Goal: Task Accomplishment & Management: Complete application form

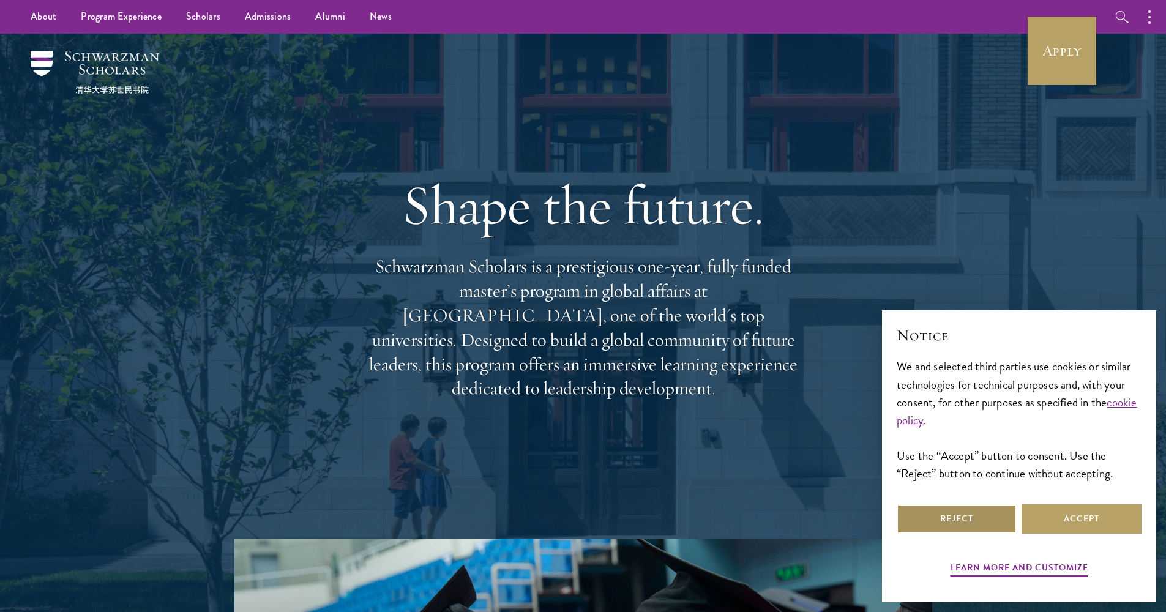
click at [1001, 518] on button "Reject" at bounding box center [957, 518] width 120 height 29
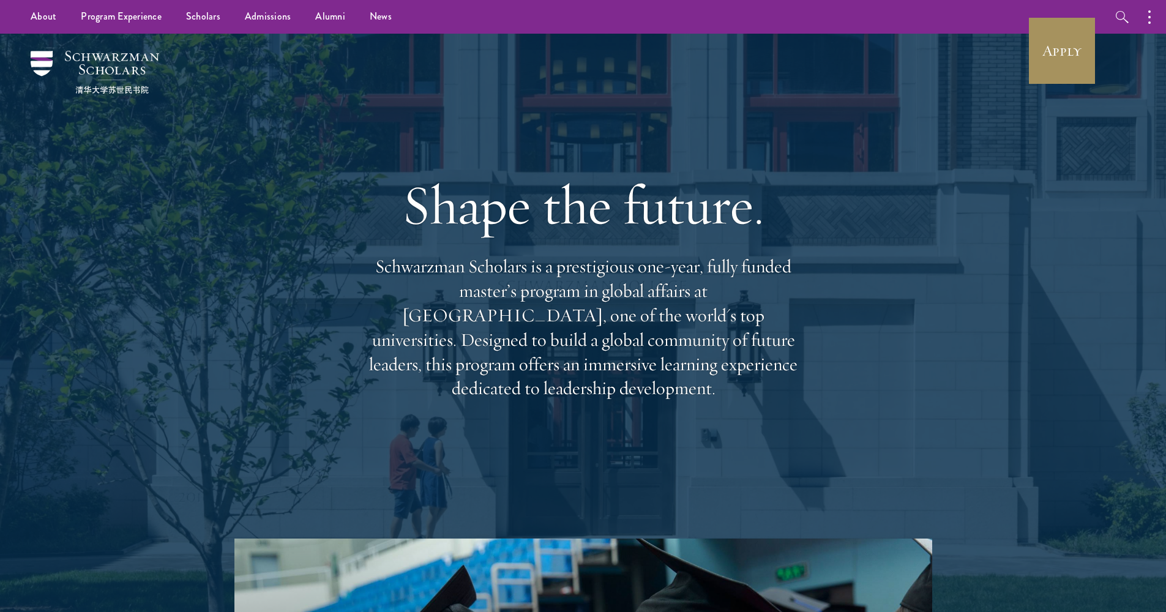
click at [1062, 68] on link "Apply" at bounding box center [1062, 51] width 69 height 69
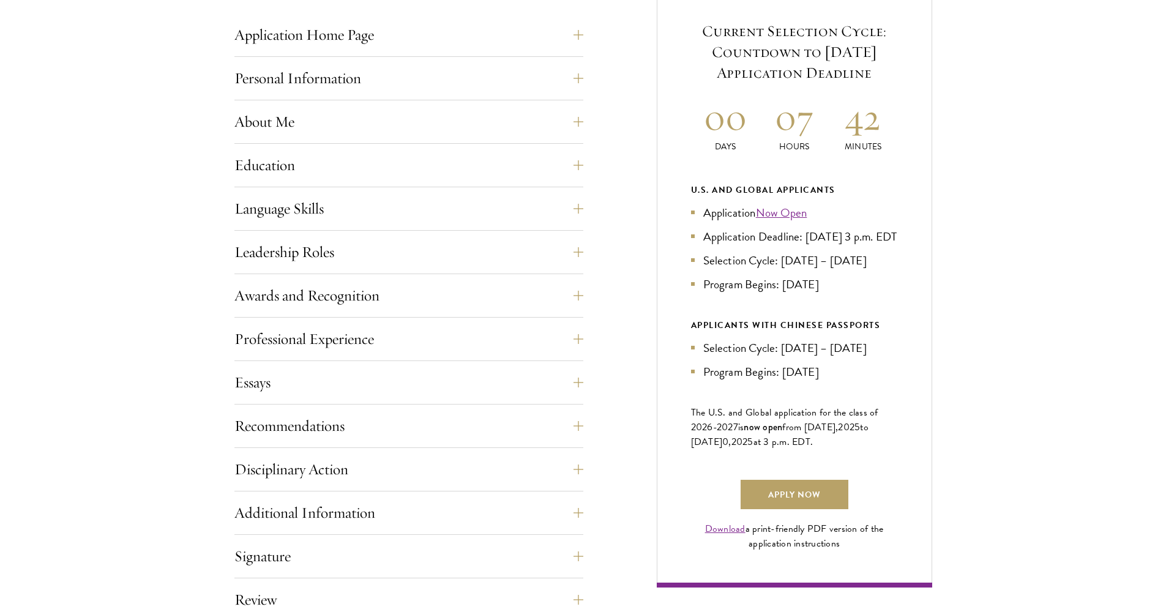
scroll to position [514, 0]
click at [478, 210] on button "Language Skills" at bounding box center [418, 206] width 349 height 29
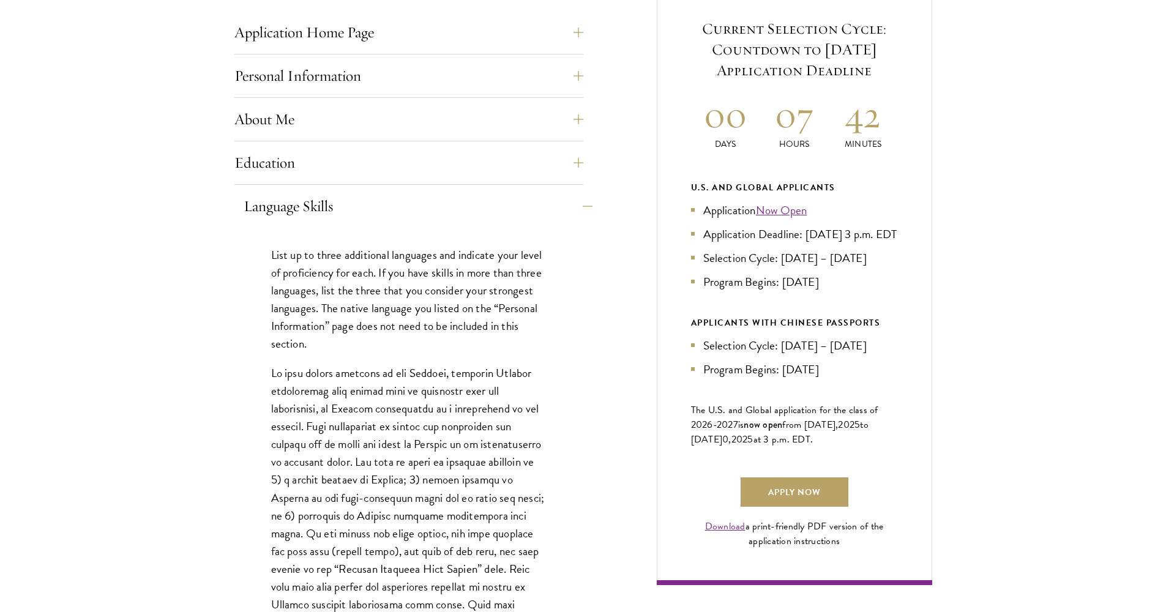
click at [478, 210] on button "Language Skills" at bounding box center [418, 206] width 349 height 29
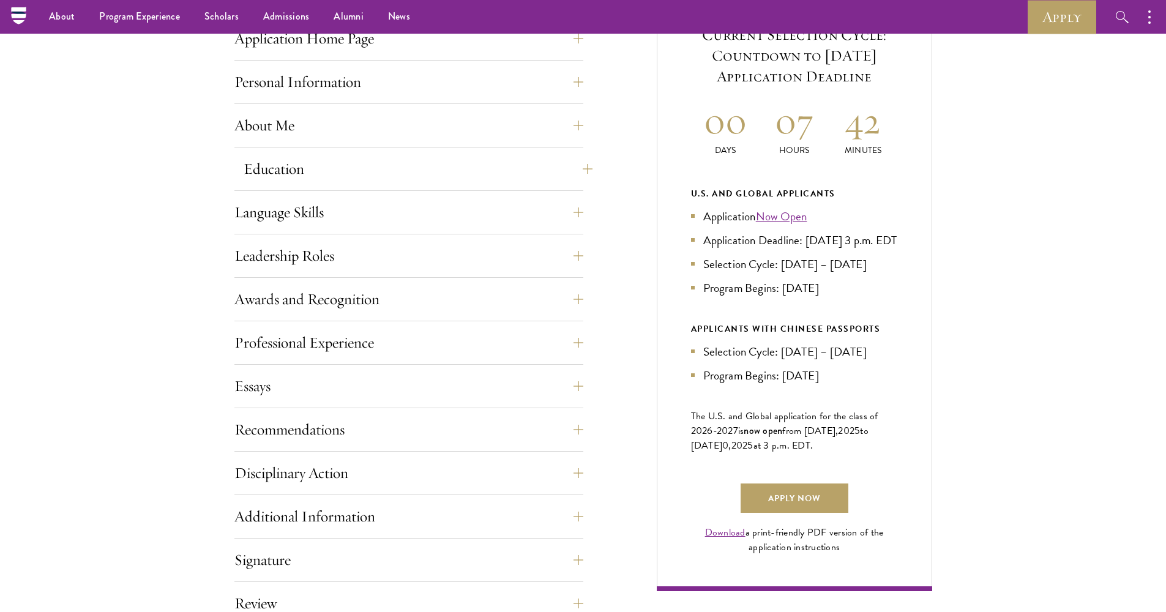
scroll to position [467, 0]
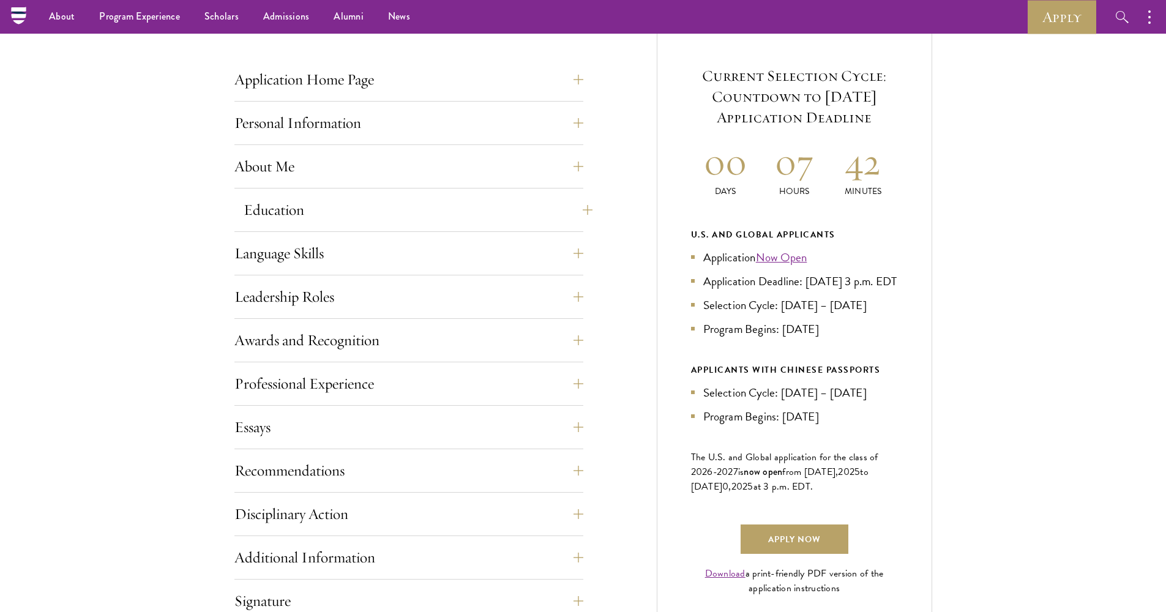
click at [510, 204] on button "Education" at bounding box center [418, 209] width 349 height 29
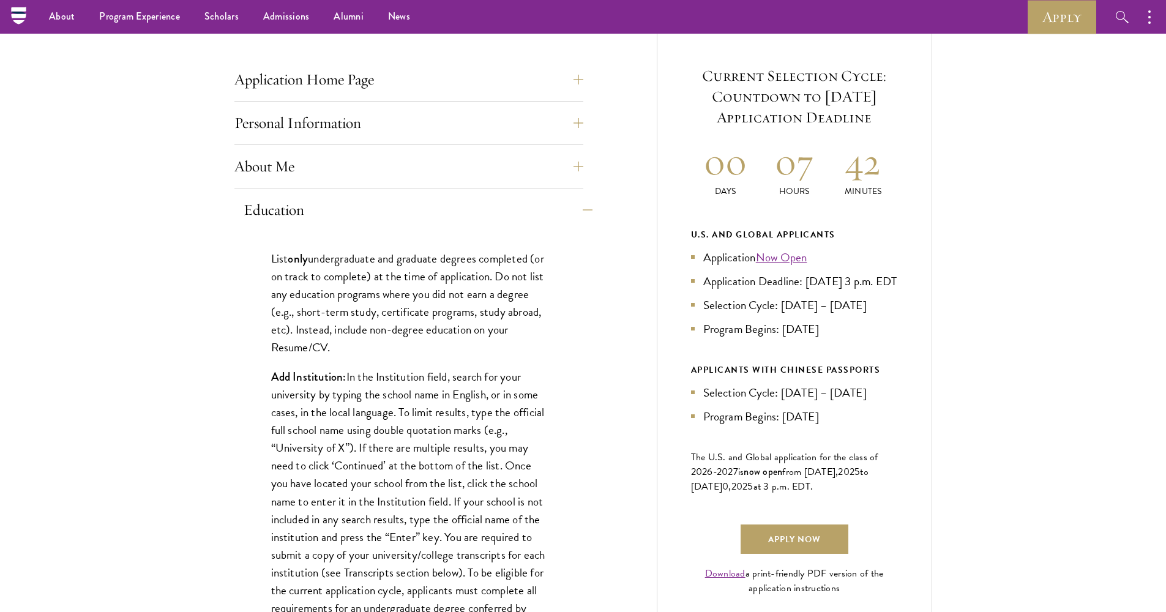
click at [510, 204] on button "Education" at bounding box center [418, 209] width 349 height 29
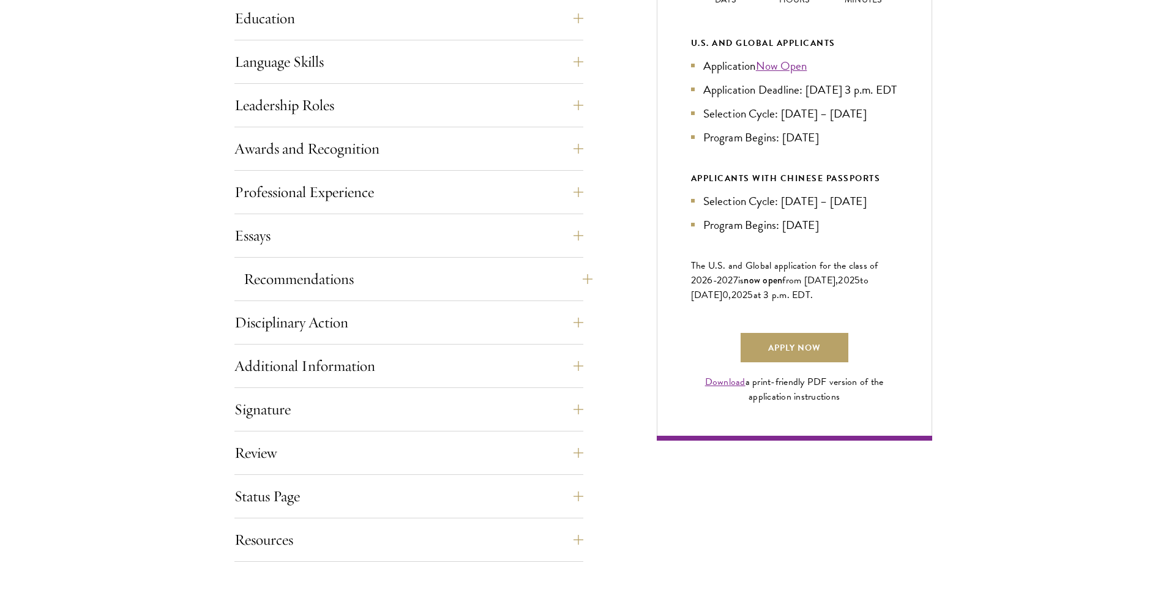
scroll to position [701, 0]
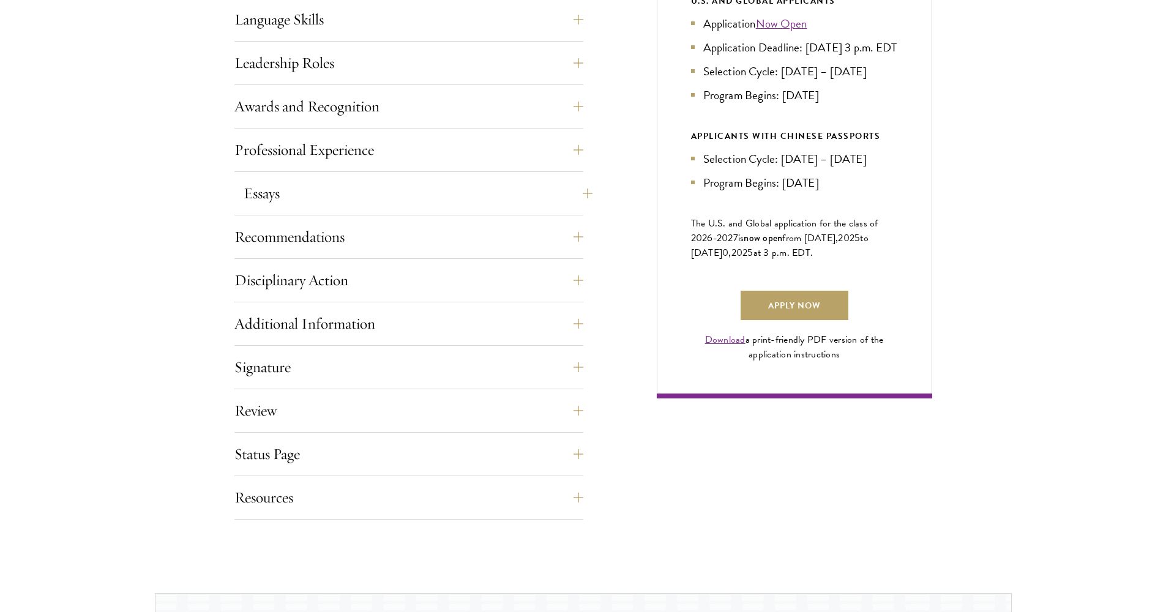
click at [489, 203] on button "Essays" at bounding box center [418, 193] width 349 height 29
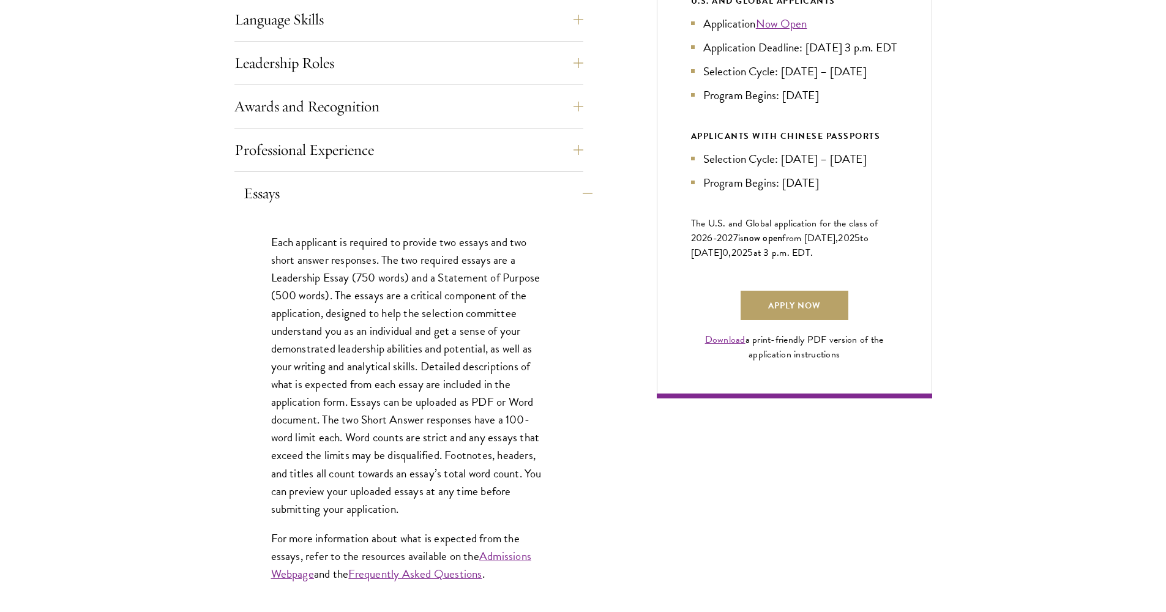
scroll to position [714, 0]
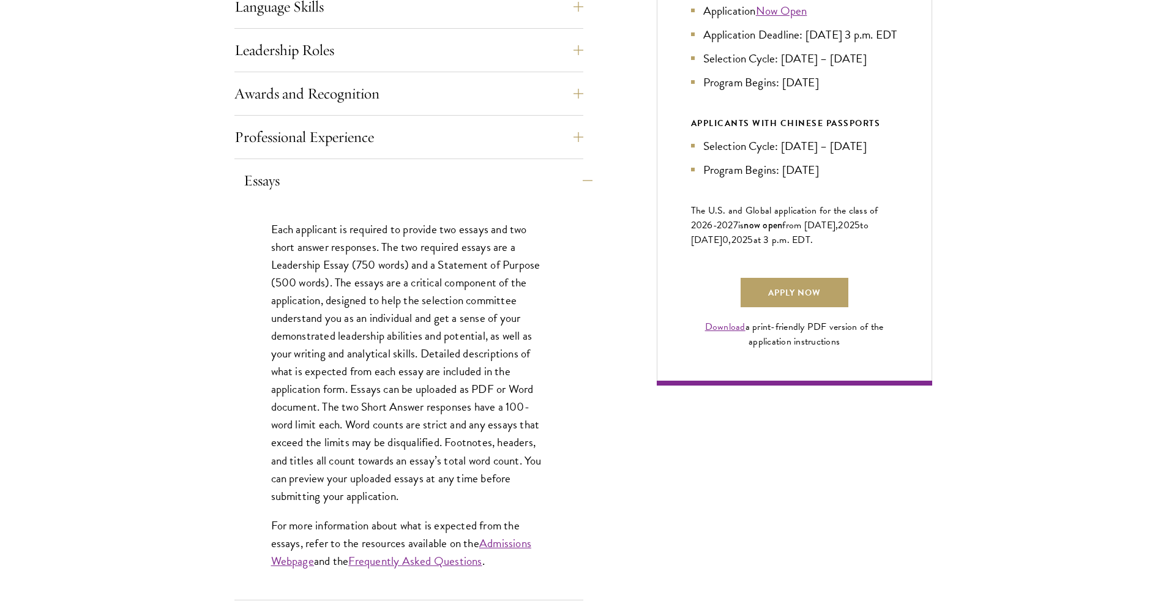
click at [510, 186] on button "Essays" at bounding box center [418, 180] width 349 height 29
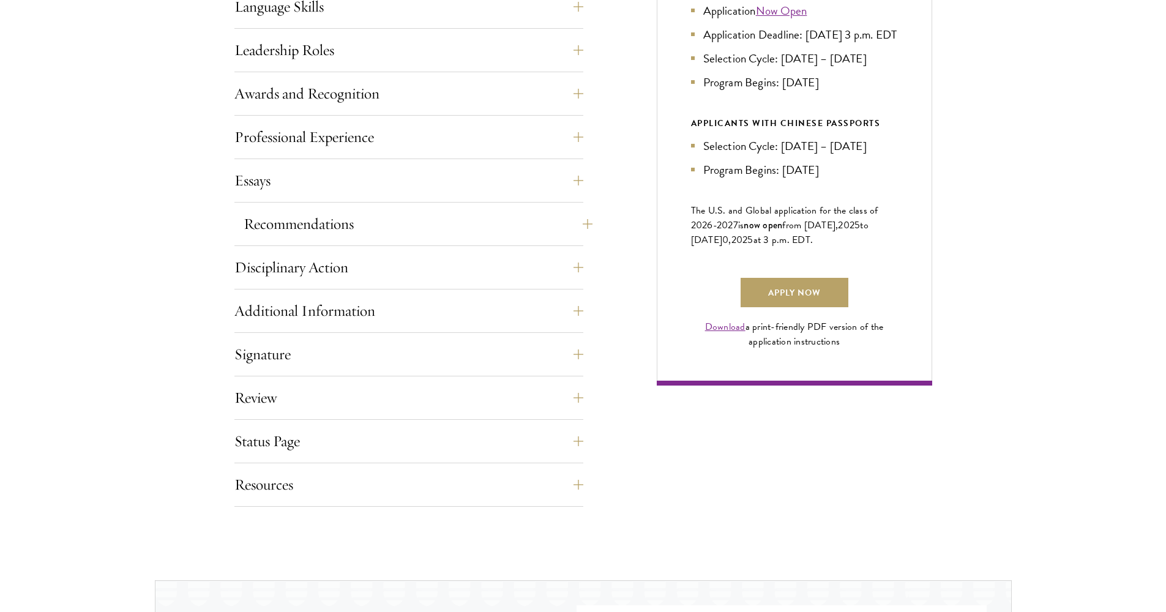
click at [495, 218] on button "Recommendations" at bounding box center [418, 223] width 349 height 29
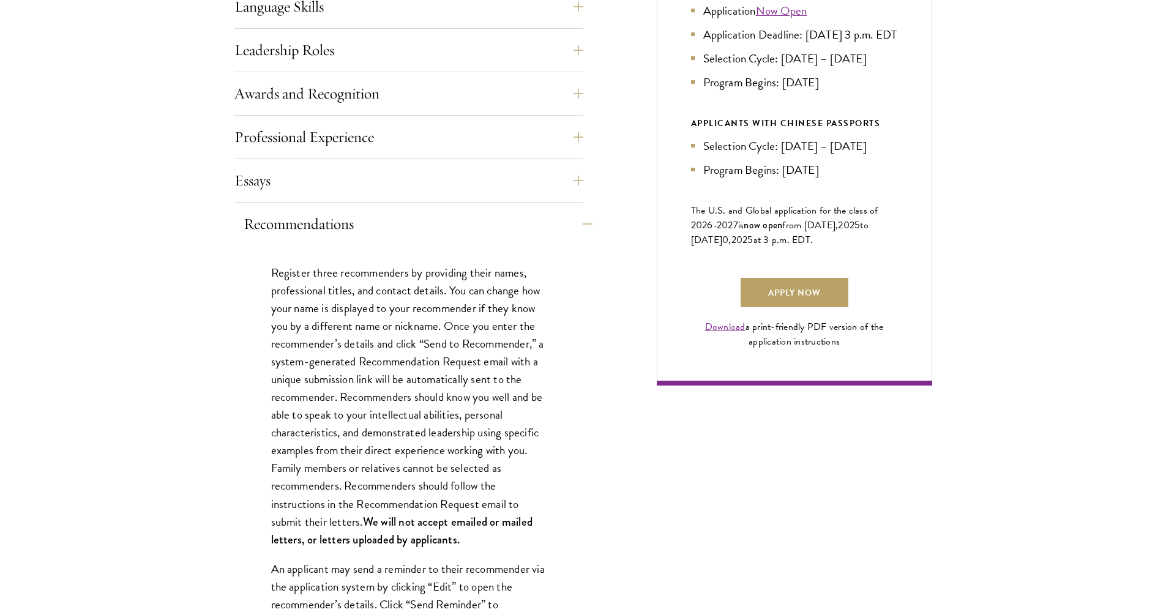
click at [495, 218] on button "Recommendations" at bounding box center [418, 223] width 349 height 29
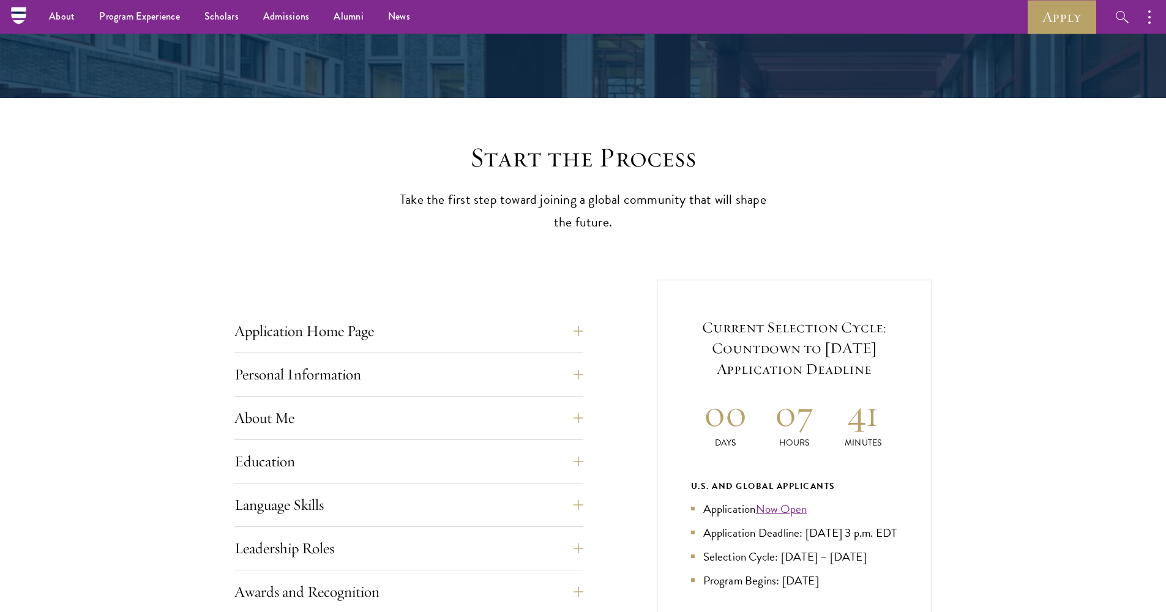
scroll to position [0, 0]
